Goal: Task Accomplishment & Management: Use online tool/utility

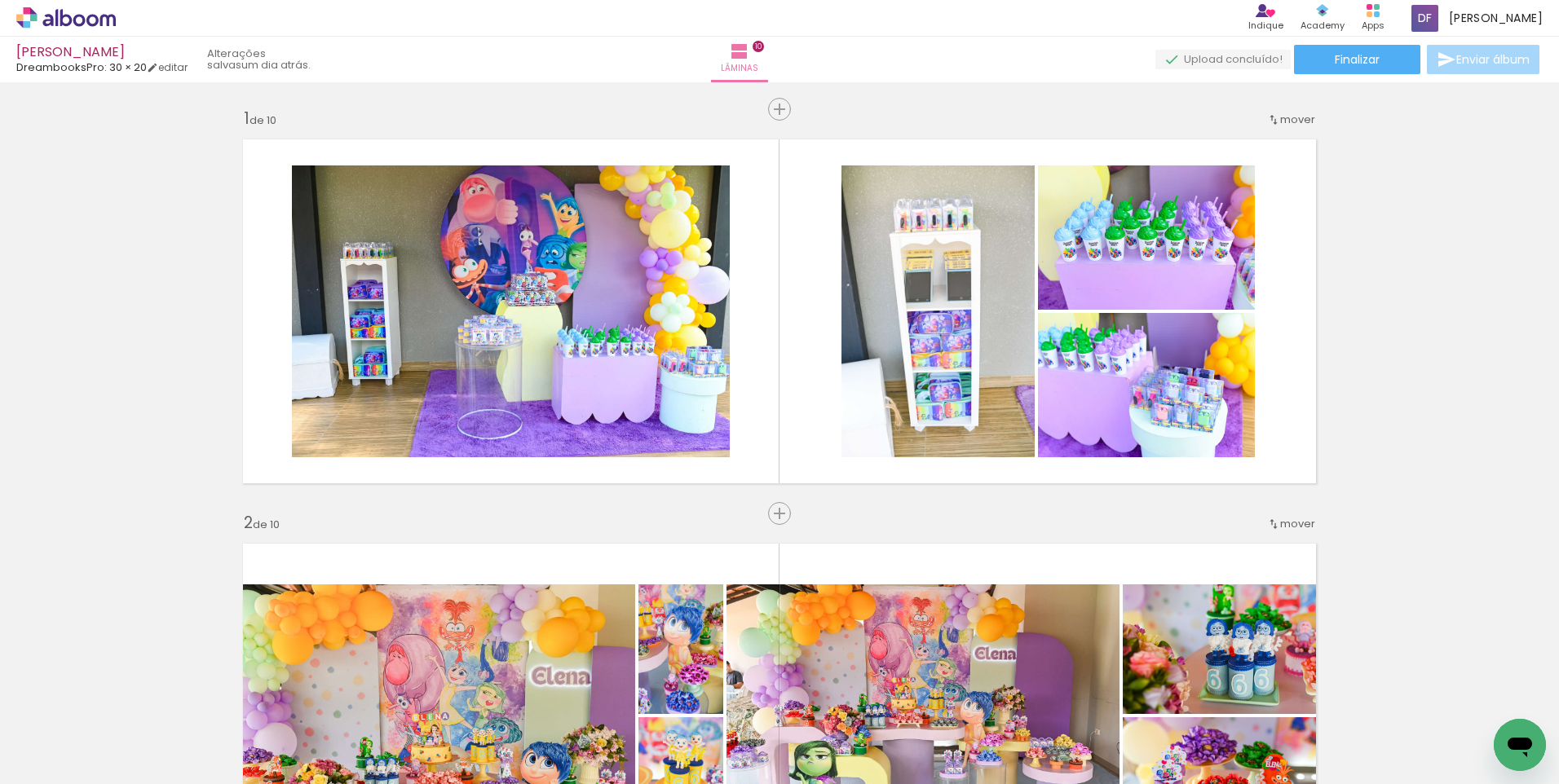
scroll to position [0, 2424]
click at [883, 22] on div "› Editor de álbum Indique Indique e ganhe Conteúdo que inspira Academy Produtos…" at bounding box center [780, 19] width 1559 height 37
